Goal: Task Accomplishment & Management: Manage account settings

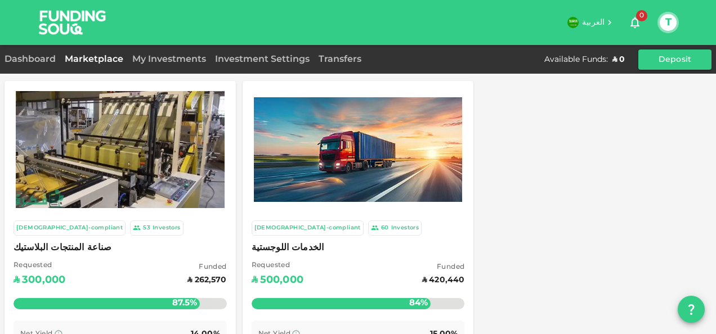
click at [335, 65] on div "Transfers" at bounding box center [340, 60] width 52 height 14
click at [330, 59] on link "Transfers" at bounding box center [340, 59] width 52 height 8
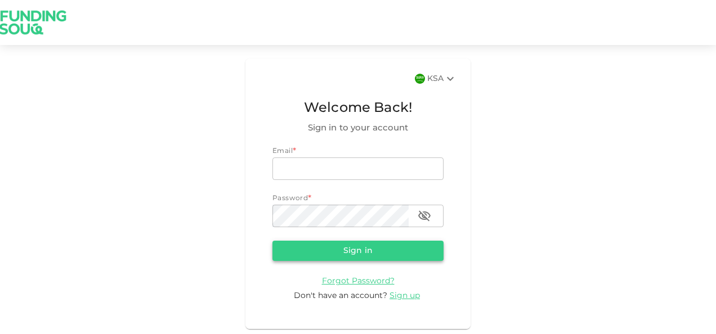
type input "[PERSON_NAME][EMAIL_ADDRESS][DOMAIN_NAME]"
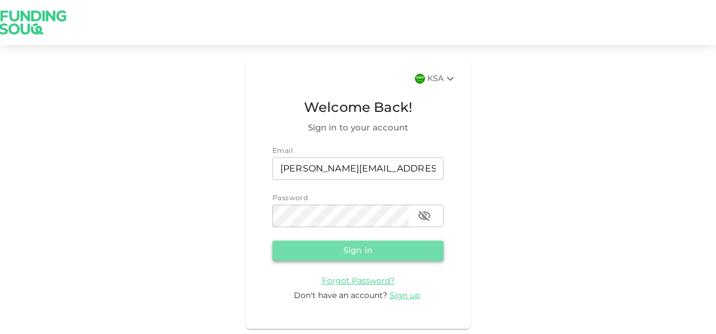
click at [330, 253] on button "Sign in" at bounding box center [357, 251] width 171 height 20
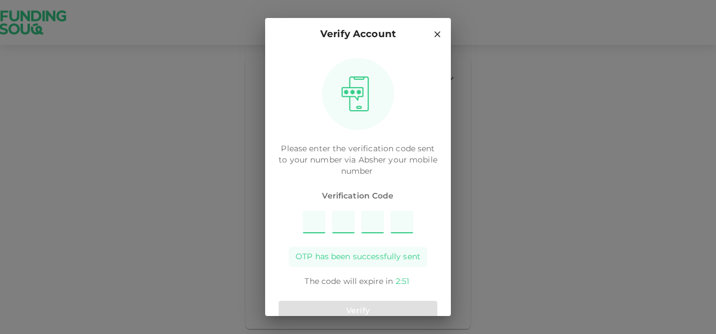
type input "9"
type input "3"
type input "4"
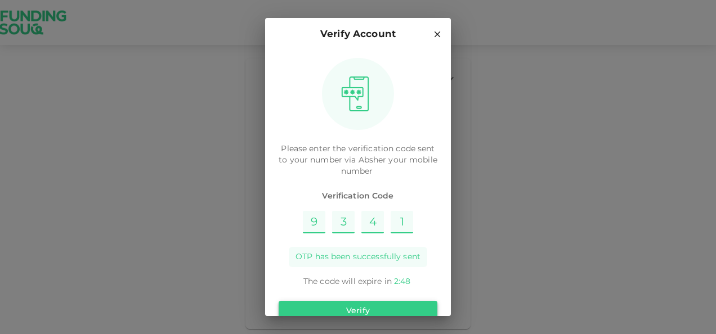
type input "1"
click at [359, 303] on button "Verify" at bounding box center [358, 311] width 159 height 20
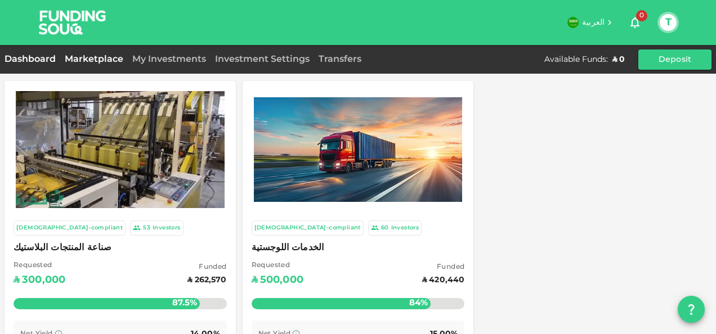
drag, startPoint x: 44, startPoint y: 51, endPoint x: 44, endPoint y: 57, distance: 6.2
click at [44, 57] on div "Dashboard Marketplace My Investments Investment Settings Transfers Available Fu…" at bounding box center [358, 60] width 716 height 20
click at [44, 57] on link "Dashboard" at bounding box center [33, 59] width 56 height 8
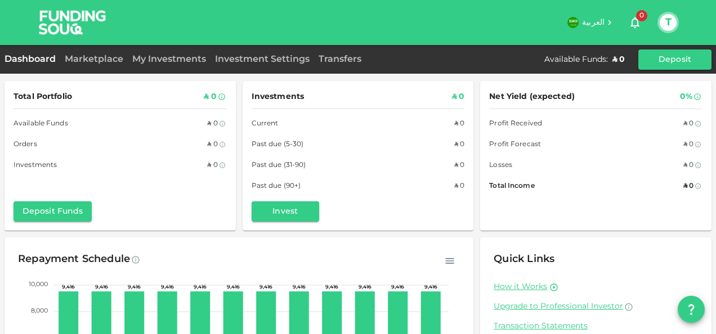
click at [463, 113] on div "Investments ʢ 0 Current ʢ 0 Past due (5-30) ʢ 0 Past due (31-90) ʢ 0 Past due (…" at bounding box center [358, 156] width 231 height 150
click at [112, 65] on div "Marketplace" at bounding box center [94, 60] width 68 height 14
click at [111, 60] on link "Marketplace" at bounding box center [94, 59] width 68 height 8
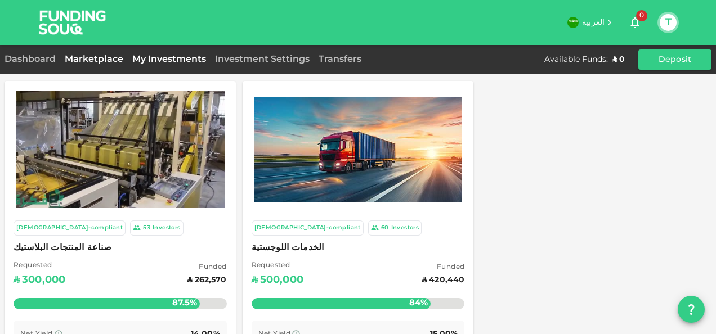
click at [141, 60] on link "My Investments" at bounding box center [169, 59] width 83 height 8
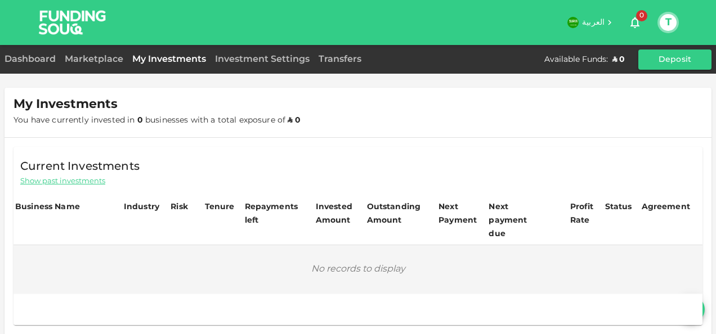
click at [212, 52] on div "Dashboard Marketplace My Investments Investment Settings Transfers Available Fu…" at bounding box center [358, 60] width 716 height 20
click at [230, 53] on div "Investment Settings" at bounding box center [262, 60] width 104 height 14
click at [232, 58] on link "Investment Settings" at bounding box center [262, 59] width 104 height 8
